Goal: Transaction & Acquisition: Purchase product/service

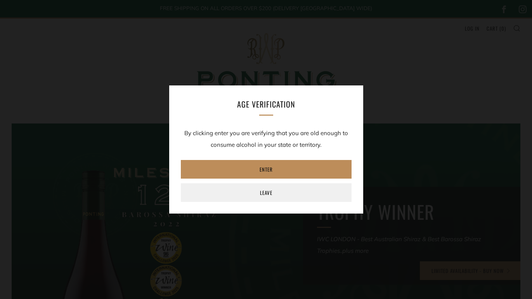
click at [266, 170] on link "Enter" at bounding box center [266, 169] width 171 height 19
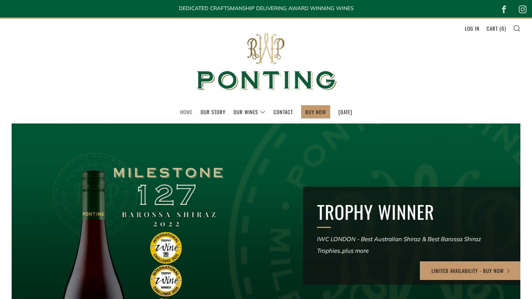
click at [180, 114] on link "Home" at bounding box center [186, 111] width 12 height 12
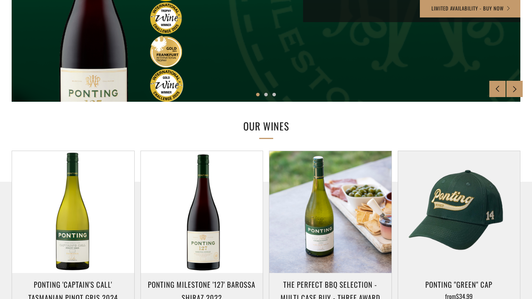
scroll to position [268, 0]
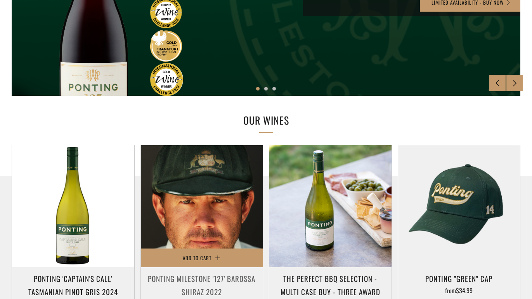
click at [204, 197] on img at bounding box center [202, 206] width 122 height 122
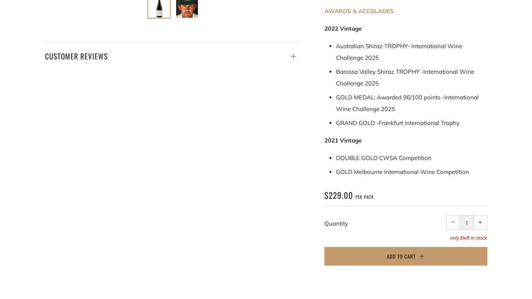
scroll to position [421, 0]
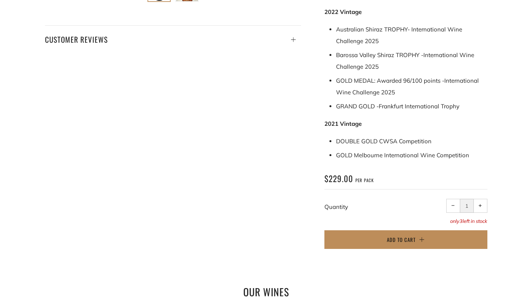
click at [358, 230] on button "Add to Cart" at bounding box center [405, 239] width 163 height 19
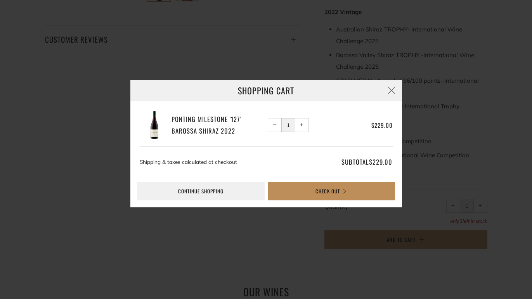
click at [318, 197] on button "Check Out" at bounding box center [331, 190] width 127 height 19
